Goal: Find specific page/section: Find specific page/section

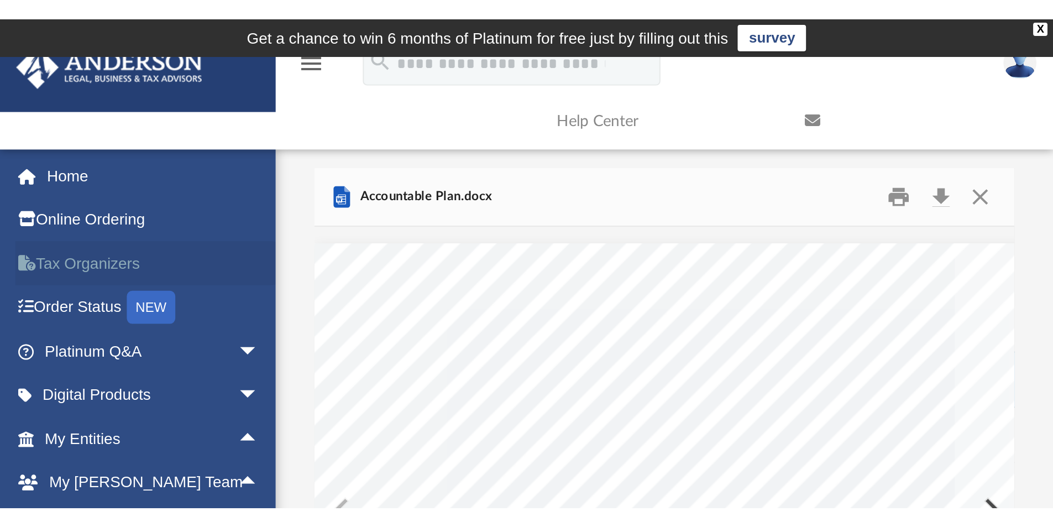
scroll to position [209, 815]
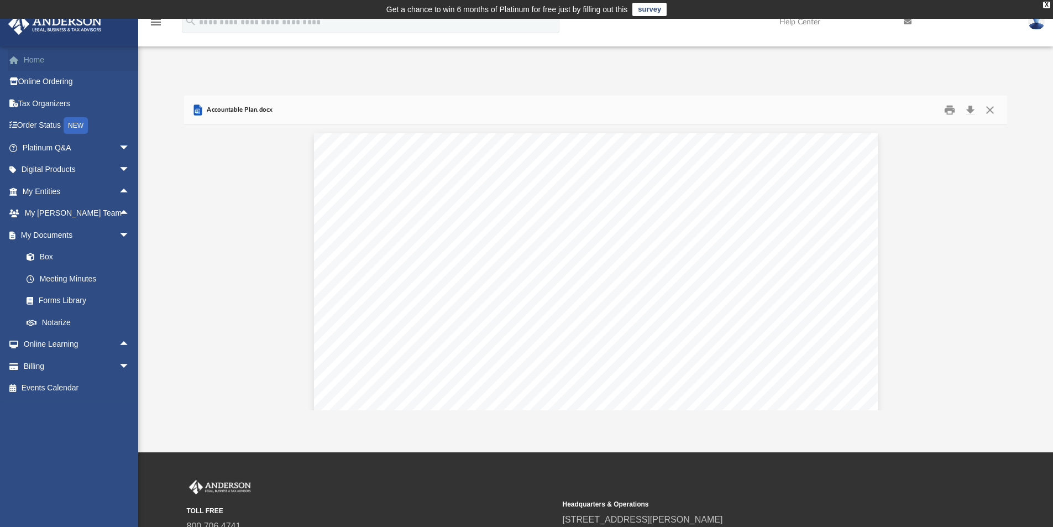
click at [44, 56] on link "Home" at bounding box center [77, 60] width 139 height 22
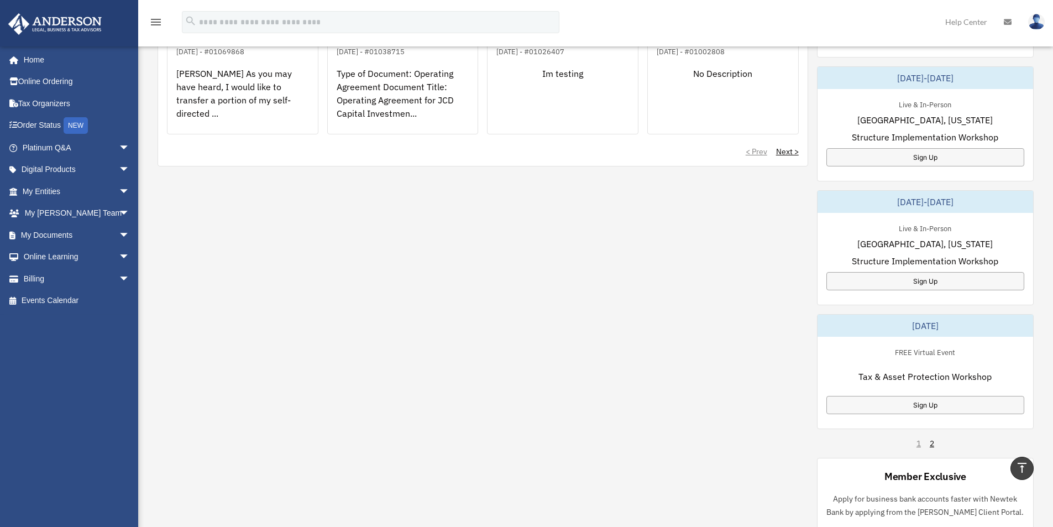
scroll to position [442, 0]
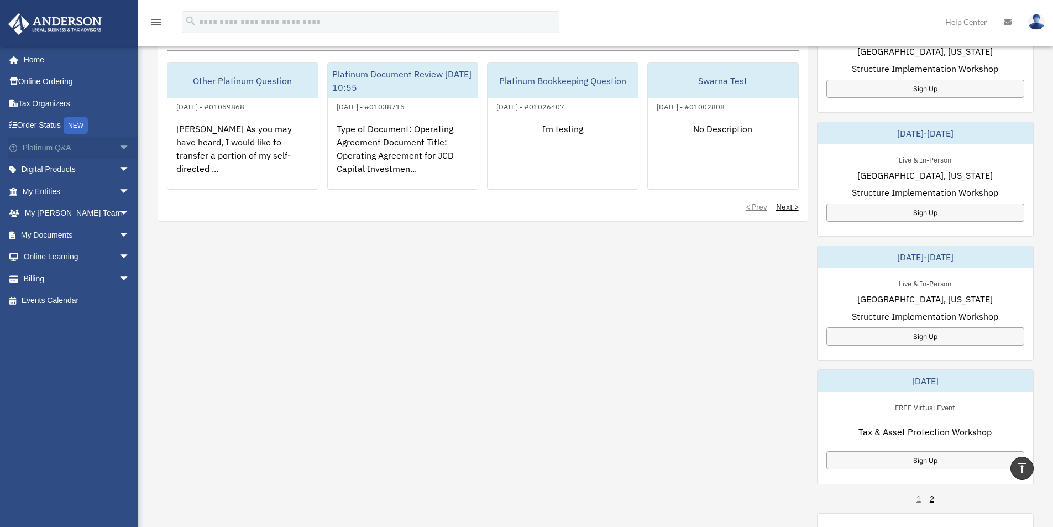
click at [119, 145] on span "arrow_drop_down" at bounding box center [130, 148] width 22 height 23
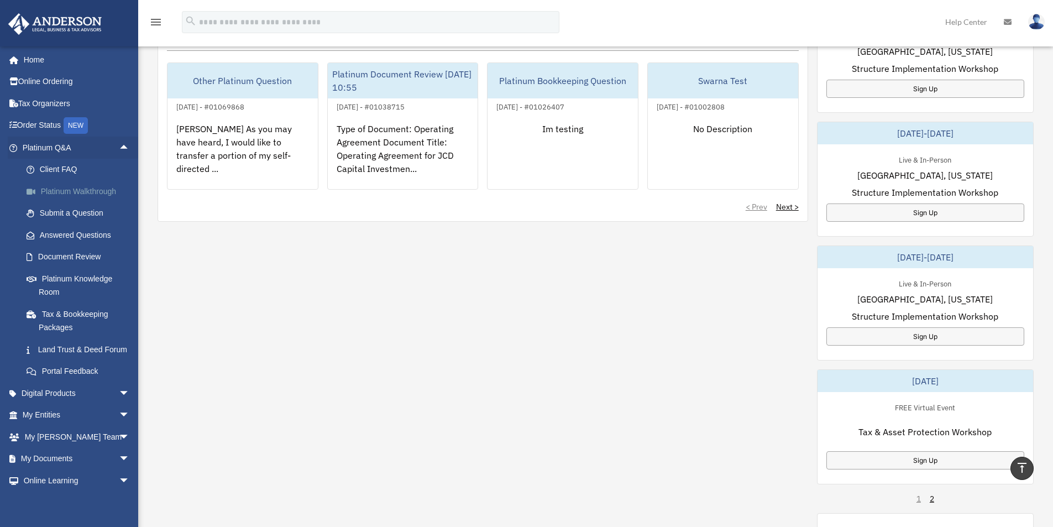
click at [94, 195] on link "Platinum Walkthrough" at bounding box center [80, 191] width 131 height 22
